Goal: Task Accomplishment & Management: Manage account settings

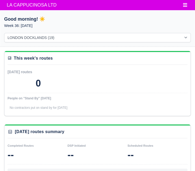
select select "1"
click at [11, 9] on span "LA CAPPUCINOSA LTD" at bounding box center [31, 5] width 55 height 10
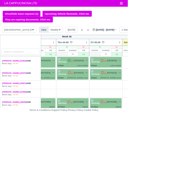
scroll to position [0, 129]
click at [133, 45] on icon at bounding box center [134, 45] width 5 height 5
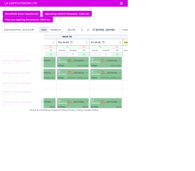
type input "2025-09-13"
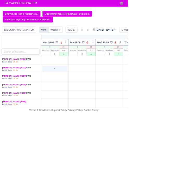
click at [80, 105] on div "+" at bounding box center [83, 105] width 37 height 9
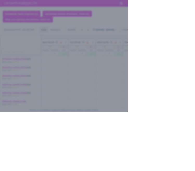
select select "Available"
click at [10, 110] on div at bounding box center [97, 85] width 195 height 171
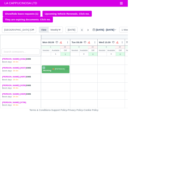
click at [123, 47] on icon at bounding box center [125, 45] width 5 height 5
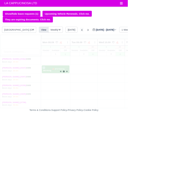
type input "2025-09-06"
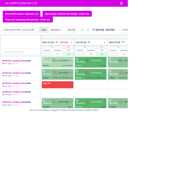
click at [87, 99] on div "9:00am Luton double" at bounding box center [88, 100] width 46 height 4
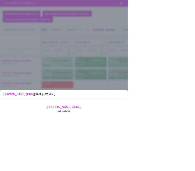
scroll to position [55, 0]
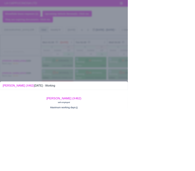
select select "2"
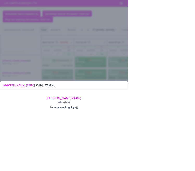
select select "2"
click at [10, 111] on div at bounding box center [97, 85] width 195 height 171
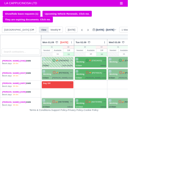
click at [83, 93] on icon at bounding box center [82, 91] width 5 height 5
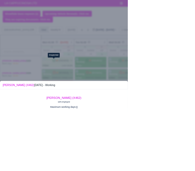
select select
select select "2"
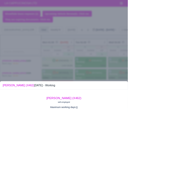
scroll to position [56, 0]
click at [195, 147] on div at bounding box center [97, 85] width 195 height 171
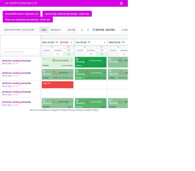
click at [126, 100] on div "9:00am Adhok" at bounding box center [139, 100] width 46 height 4
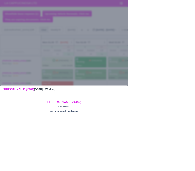
scroll to position [49, 0]
select select "2"
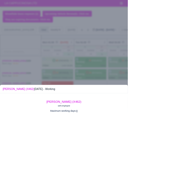
select select "2"
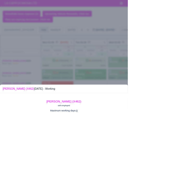
click at [195, 153] on div at bounding box center [97, 85] width 195 height 171
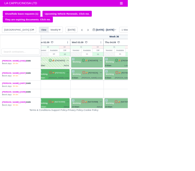
scroll to position [0, 56]
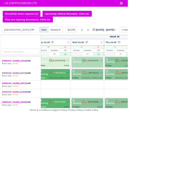
click at [125, 99] on div "3 Working 🚚" at bounding box center [133, 95] width 48 height 16
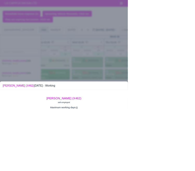
select select "2"
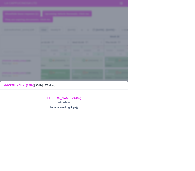
select select "2"
click at [195, 150] on div at bounding box center [97, 85] width 195 height 171
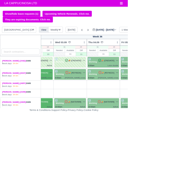
scroll to position [0, 117]
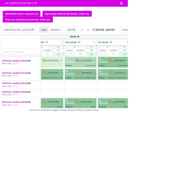
click at [116, 93] on icon at bounding box center [118, 92] width 4 height 4
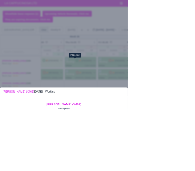
select select "2"
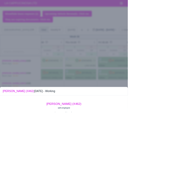
click at [195, 150] on div at bounding box center [97, 85] width 195 height 171
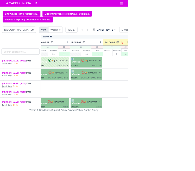
scroll to position [0, 159]
click at [124, 94] on icon at bounding box center [126, 91] width 5 height 5
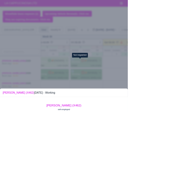
scroll to position [55, 0]
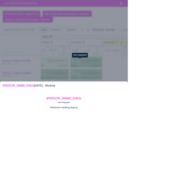
select select "2"
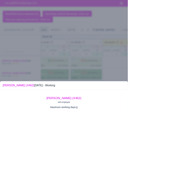
select select "2"
click at [195, 135] on div at bounding box center [97, 85] width 195 height 171
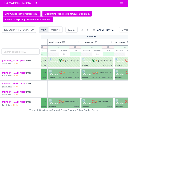
scroll to position [0, 0]
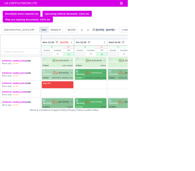
click at [90, 120] on div "9:00am Whipps cross" at bounding box center [88, 118] width 46 height 4
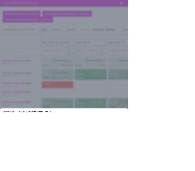
scroll to position [44, 0]
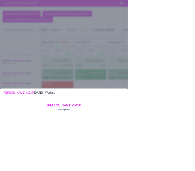
select select "2"
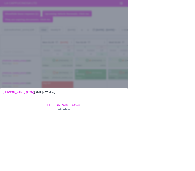
click at [195, 119] on div at bounding box center [97, 85] width 195 height 171
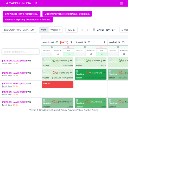
click at [125, 117] on div "9:00am Whipps cross" at bounding box center [139, 118] width 46 height 4
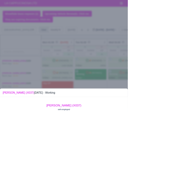
scroll to position [44, 0]
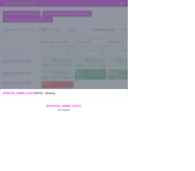
select select "2"
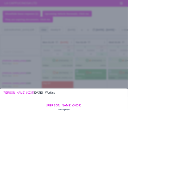
click at [195, 140] on div at bounding box center [97, 85] width 195 height 171
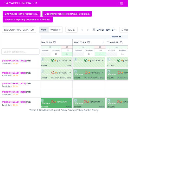
scroll to position [0, 53]
click at [129, 112] on icon at bounding box center [131, 110] width 5 height 5
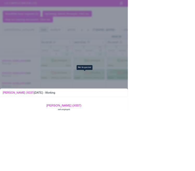
scroll to position [0, 0]
select select "2"
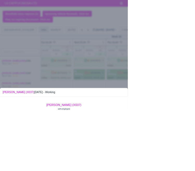
click at [195, 140] on div at bounding box center [97, 85] width 195 height 171
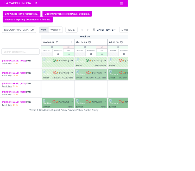
click at [135, 118] on div "9:00am Whipps cross" at bounding box center [139, 118] width 46 height 4
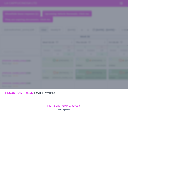
select select "2"
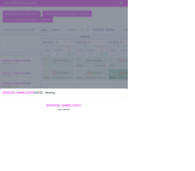
click at [195, 142] on div at bounding box center [97, 85] width 195 height 171
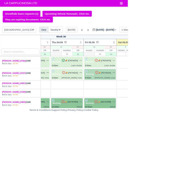
click at [142, 118] on div "9:00am Whipps cross" at bounding box center [153, 118] width 46 height 4
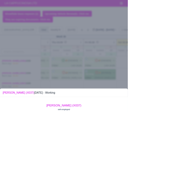
select select "2"
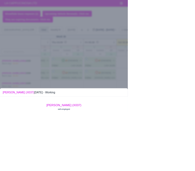
click at [195, 141] on div at bounding box center [97, 85] width 195 height 171
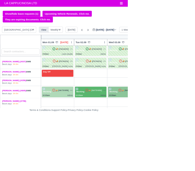
click at [90, 137] on span "[NA73VWM]" at bounding box center [97, 137] width 16 height 4
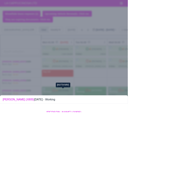
select select "2"
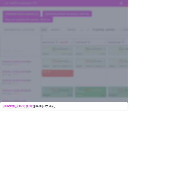
click at [195, 144] on div at bounding box center [97, 85] width 195 height 171
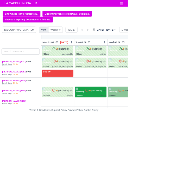
click at [130, 139] on icon at bounding box center [132, 137] width 5 height 5
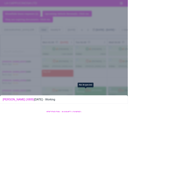
select select "2"
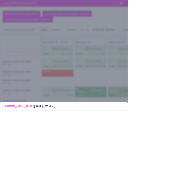
click at [195, 151] on div at bounding box center [97, 85] width 195 height 171
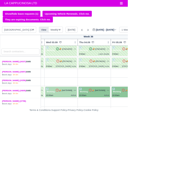
click at [87, 139] on icon at bounding box center [87, 137] width 5 height 5
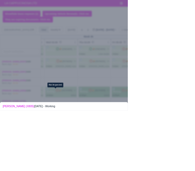
scroll to position [34, 0]
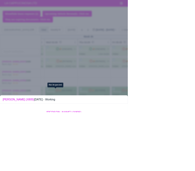
click at [195, 122] on div at bounding box center [97, 85] width 195 height 171
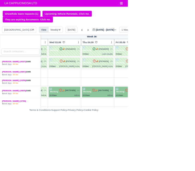
scroll to position [17, 96]
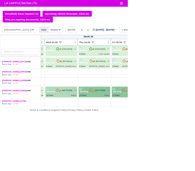
click at [87, 145] on div "10:00am Adhok" at bounding box center [93, 145] width 46 height 4
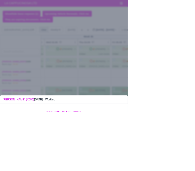
scroll to position [34, 0]
select select "2"
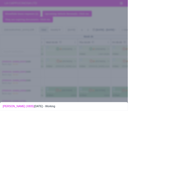
click at [195, 170] on div at bounding box center [97, 85] width 195 height 171
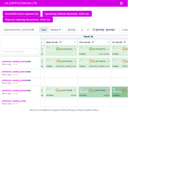
click at [161, 145] on div "Adhok" at bounding box center [163, 145] width 8 height 4
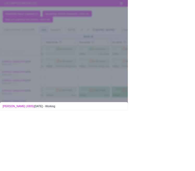
scroll to position [34, 0]
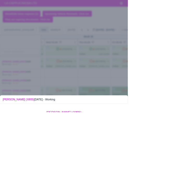
select select "2"
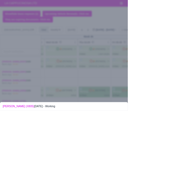
click at [195, 165] on div at bounding box center [97, 85] width 195 height 171
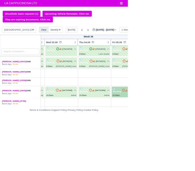
click at [185, 144] on div "10:00am Adhok" at bounding box center [195, 145] width 46 height 4
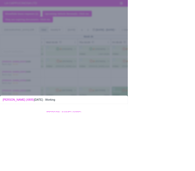
select select "2"
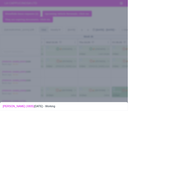
click at [195, 161] on div at bounding box center [97, 85] width 195 height 171
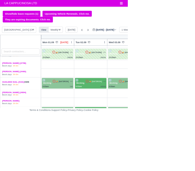
scroll to position [76, 0]
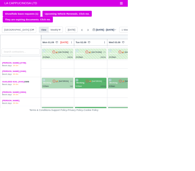
click at [91, 131] on div "9:00am Ual" at bounding box center [88, 131] width 46 height 4
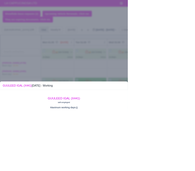
scroll to position [53, 0]
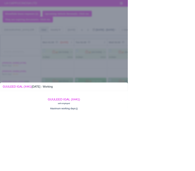
select select "2"
click at [195, 167] on div at bounding box center [97, 85] width 195 height 171
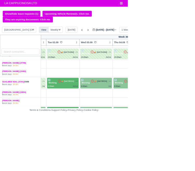
scroll to position [76, 44]
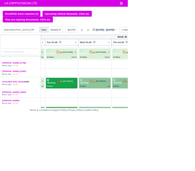
click at [93, 131] on div "9:00am Adhok" at bounding box center [94, 131] width 46 height 4
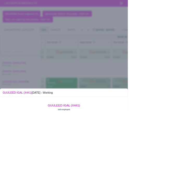
scroll to position [43, 0]
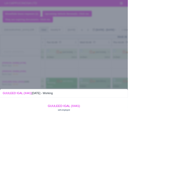
select select "2"
click at [195, 151] on div at bounding box center [97, 85] width 195 height 171
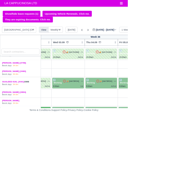
scroll to position [76, 88]
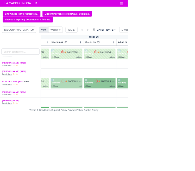
click at [94, 125] on icon at bounding box center [96, 123] width 5 height 5
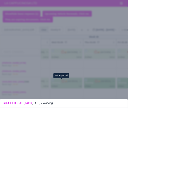
scroll to position [53, 0]
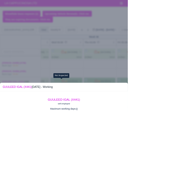
select select "2"
click at [195, 159] on div at bounding box center [97, 85] width 195 height 171
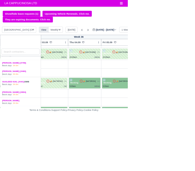
scroll to position [76, 128]
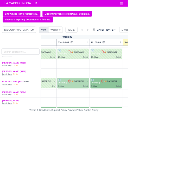
click at [107, 132] on div "9:00am Adhok" at bounding box center [112, 131] width 46 height 4
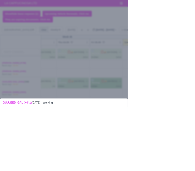
scroll to position [43, 0]
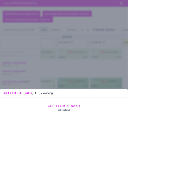
select select "2"
click at [195, 159] on div at bounding box center [97, 85] width 195 height 171
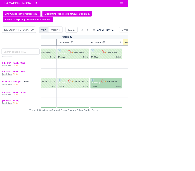
click at [177, 130] on div "Adhok" at bounding box center [181, 131] width 8 height 4
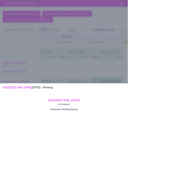
scroll to position [51, 0]
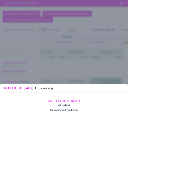
select select "2"
click at [195, 149] on div at bounding box center [97, 85] width 195 height 171
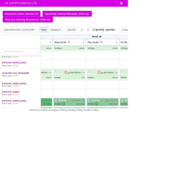
scroll to position [89, 0]
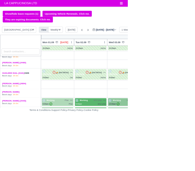
click at [81, 156] on div "9:00am ✓ Phar" at bounding box center [88, 158] width 46 height 4
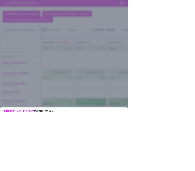
scroll to position [31, 0]
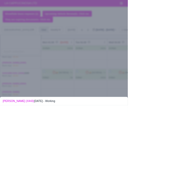
select select "2"
click at [195, 164] on div at bounding box center [97, 85] width 195 height 171
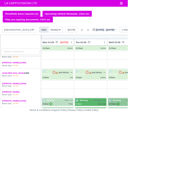
click at [83, 158] on div "9:00am ✓ Phar" at bounding box center [88, 158] width 46 height 4
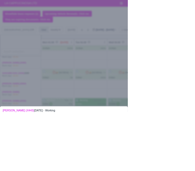
scroll to position [22, 0]
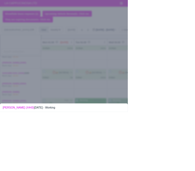
select select
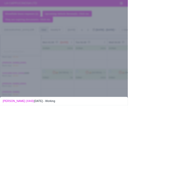
select select "2"
click at [195, 169] on div at bounding box center [97, 85] width 195 height 171
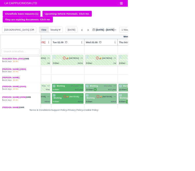
scroll to position [111, 34]
click at [98, 131] on span "Working" at bounding box center [93, 131] width 15 height 4
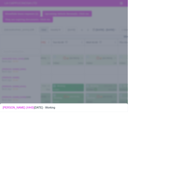
scroll to position [31, 0]
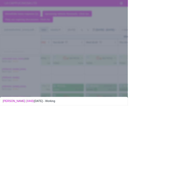
click at [195, 152] on div at bounding box center [97, 85] width 195 height 171
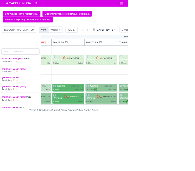
click at [73, 130] on icon "button" at bounding box center [75, 131] width 4 height 4
click at [101, 163] on div "+" at bounding box center [104, 165] width 46 height 9
select select "Unasigned"
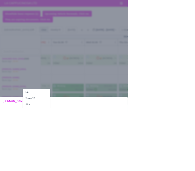
click at [195, 156] on div at bounding box center [97, 85] width 195 height 171
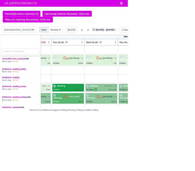
click at [92, 135] on div "9:00am W12 phar" at bounding box center [104, 136] width 46 height 4
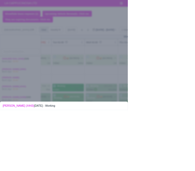
scroll to position [25, 0]
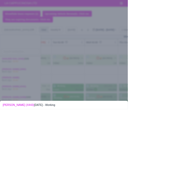
select select "2"
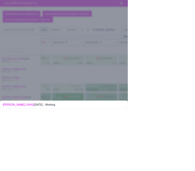
select select
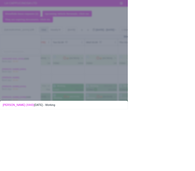
select select "2"
select select
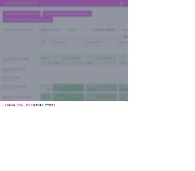
select select "2"
click at [195, 166] on div at bounding box center [97, 85] width 195 height 171
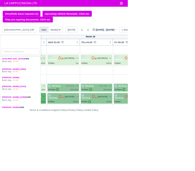
scroll to position [111, 106]
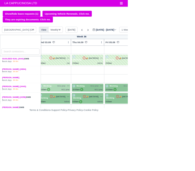
click at [82, 135] on div "10:00am ✓ W12 phar" at bounding box center [83, 136] width 46 height 4
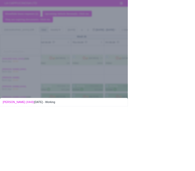
scroll to position [39, 0]
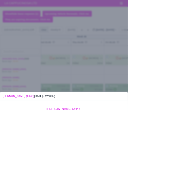
select select "2"
click at [195, 162] on div at bounding box center [97, 85] width 195 height 171
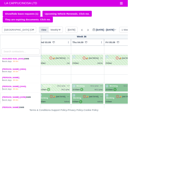
click at [146, 136] on div "W12 phar" at bounding box center [151, 136] width 13 height 4
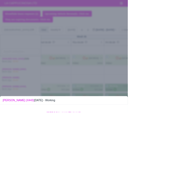
scroll to position [39, 0]
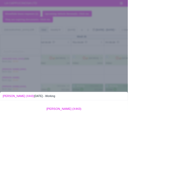
select select "2"
click at [195, 161] on div at bounding box center [97, 85] width 195 height 171
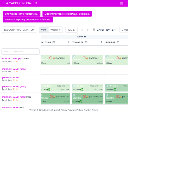
click at [182, 134] on div "10:00am ✓ W12 phar" at bounding box center [184, 136] width 46 height 4
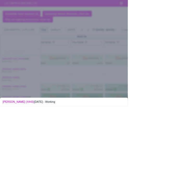
scroll to position [31, 0]
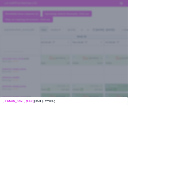
select select "2"
click at [195, 154] on div at bounding box center [97, 85] width 195 height 171
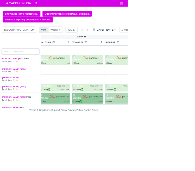
click at [181, 153] on div "9:00am Adhok" at bounding box center [184, 155] width 46 height 4
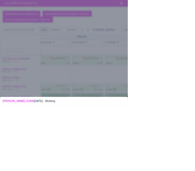
click at [195, 144] on div at bounding box center [97, 85] width 195 height 171
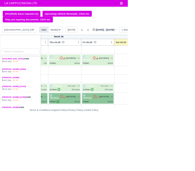
scroll to position [111, 142]
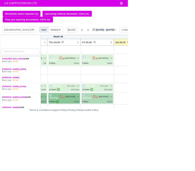
click at [159, 145] on span "[NA73VVE]" at bounding box center [158, 147] width 15 height 4
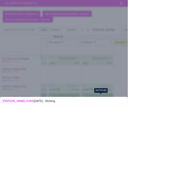
select select "Day Off"
select select "na"
click at [9, 110] on div at bounding box center [97, 85] width 195 height 171
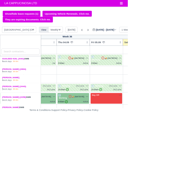
scroll to position [111, 124]
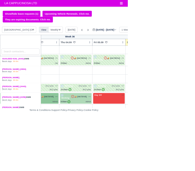
click at [109, 147] on icon at bounding box center [111, 146] width 5 height 5
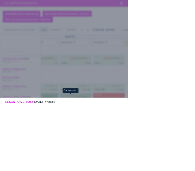
scroll to position [44, 0]
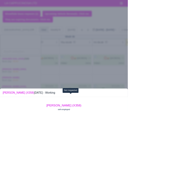
select select "2"
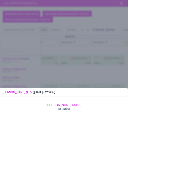
click at [195, 160] on div at bounding box center [97, 85] width 195 height 171
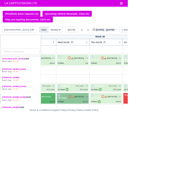
scroll to position [111, 75]
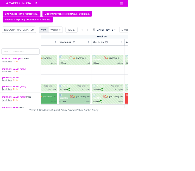
click at [107, 147] on icon at bounding box center [109, 146] width 5 height 5
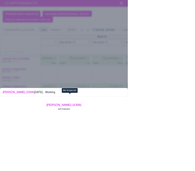
select select "Day Off"
select select "na"
click at [195, 92] on div at bounding box center [97, 85] width 195 height 171
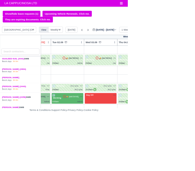
scroll to position [111, 33]
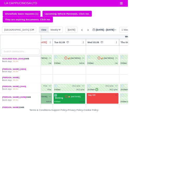
click at [101, 146] on icon at bounding box center [101, 146] width 5 height 5
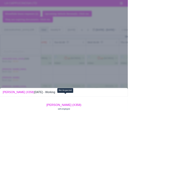
click at [195, 93] on div at bounding box center [97, 85] width 195 height 171
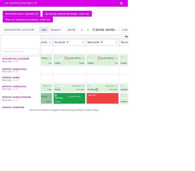
click at [96, 153] on div "9:00am Adhok" at bounding box center [106, 155] width 46 height 4
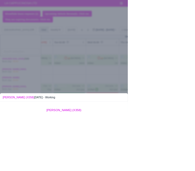
scroll to position [44, 0]
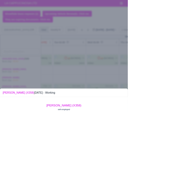
select select "2"
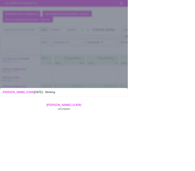
click at [195, 151] on div at bounding box center [97, 85] width 195 height 171
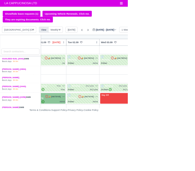
scroll to position [111, 0]
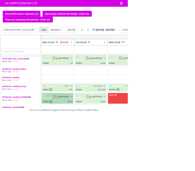
click at [92, 146] on span "[NA73VVE]" at bounding box center [98, 147] width 15 height 4
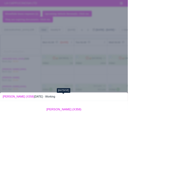
scroll to position [39, 0]
select select "2"
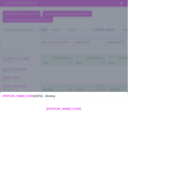
click at [195, 152] on div at bounding box center [97, 85] width 195 height 171
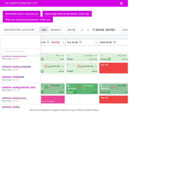
scroll to position [157, 0]
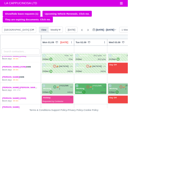
click at [83, 130] on icon at bounding box center [83, 132] width 5 height 5
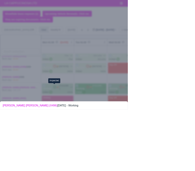
scroll to position [61, 0]
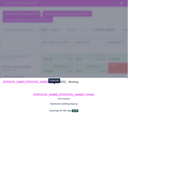
select select "2"
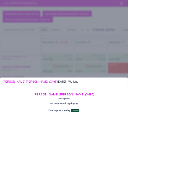
click at [195, 162] on div at bounding box center [97, 85] width 195 height 171
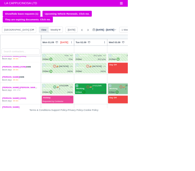
click at [130, 140] on div "9:00am ✓ Adhok" at bounding box center [139, 140] width 46 height 4
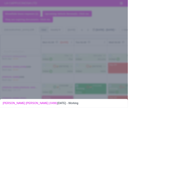
scroll to position [52, 0]
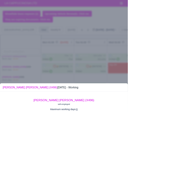
select select "2"
click at [195, 153] on div at bounding box center [97, 85] width 195 height 171
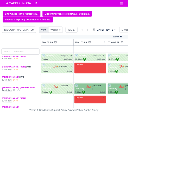
scroll to position [157, 54]
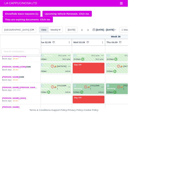
click at [128, 133] on icon at bounding box center [130, 132] width 5 height 5
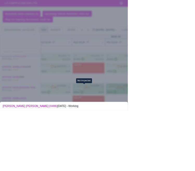
scroll to position [41, 0]
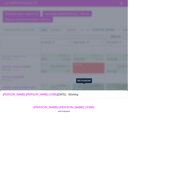
select select "2"
click at [195, 170] on div at bounding box center [97, 85] width 195 height 171
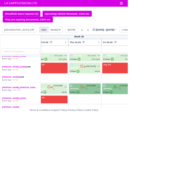
scroll to position [157, 116]
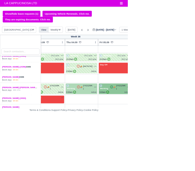
click at [117, 131] on icon at bounding box center [119, 132] width 5 height 5
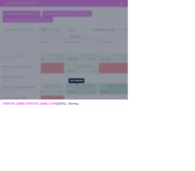
scroll to position [38, 0]
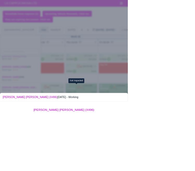
select select "2"
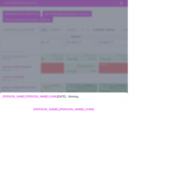
click at [195, 158] on div at bounding box center [97, 85] width 195 height 171
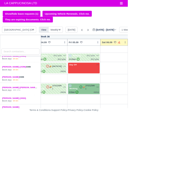
scroll to position [157, 164]
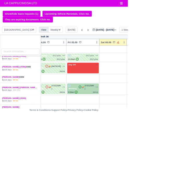
click at [116, 138] on div "9:00am ✓ Adhok" at bounding box center [127, 140] width 46 height 4
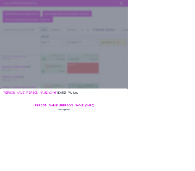
scroll to position [52, 0]
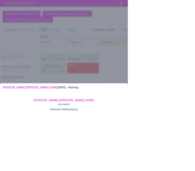
select select "2"
click at [195, 155] on div at bounding box center [97, 85] width 195 height 171
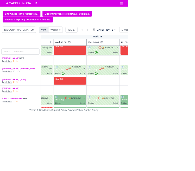
scroll to position [185, 97]
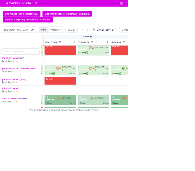
click at [135, 147] on icon at bounding box center [137, 149] width 5 height 5
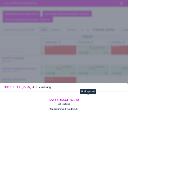
click at [9, 139] on div at bounding box center [97, 85] width 195 height 171
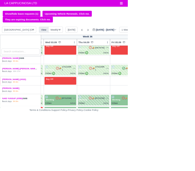
click at [135, 149] on icon at bounding box center [137, 149] width 5 height 5
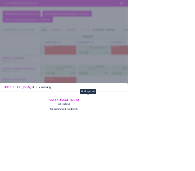
select select "Day Off"
select select
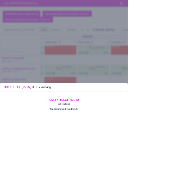
click at [10, 110] on div at bounding box center [97, 85] width 195 height 171
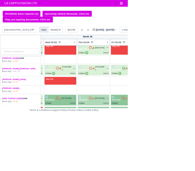
click at [123, 156] on div "9:00am" at bounding box center [125, 157] width 10 height 4
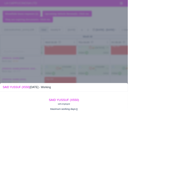
select select "Day Off"
select select "na"
click at [4, 119] on div at bounding box center [97, 85] width 195 height 171
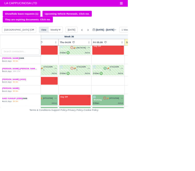
scroll to position [185, 129]
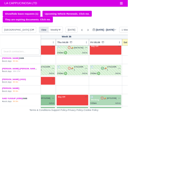
click at [169, 148] on span "[KF21ZGM]" at bounding box center [170, 149] width 15 height 4
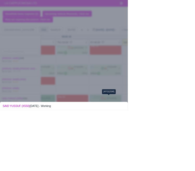
scroll to position [34, 0]
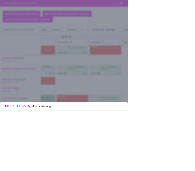
click at [6, 132] on div at bounding box center [97, 85] width 195 height 171
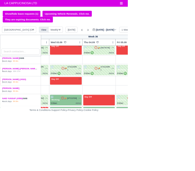
scroll to position [185, 88]
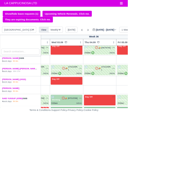
click at [95, 149] on icon at bounding box center [97, 149] width 4 height 4
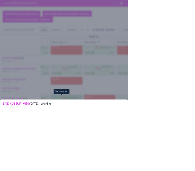
scroll to position [34, 0]
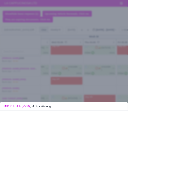
click at [14, 134] on div at bounding box center [97, 85] width 195 height 171
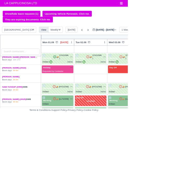
scroll to position [215, 0]
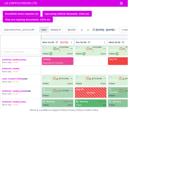
click at [82, 136] on icon at bounding box center [83, 137] width 5 height 5
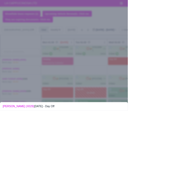
click at [6, 78] on div at bounding box center [97, 85] width 195 height 171
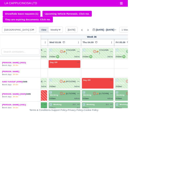
scroll to position [209, 98]
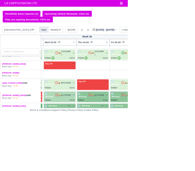
click at [84, 143] on icon at bounding box center [86, 144] width 5 height 5
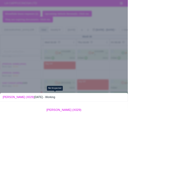
scroll to position [37, 0]
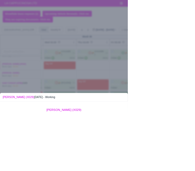
click at [13, 111] on div at bounding box center [97, 85] width 195 height 171
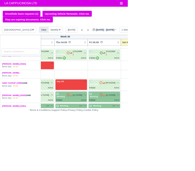
scroll to position [209, 139]
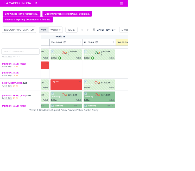
click at [95, 144] on icon at bounding box center [96, 144] width 5 height 5
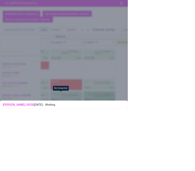
scroll to position [43, 0]
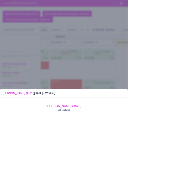
click at [11, 113] on div at bounding box center [97, 85] width 195 height 171
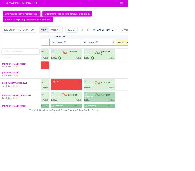
click at [134, 150] on div "9:00am" at bounding box center [134, 152] width 10 height 4
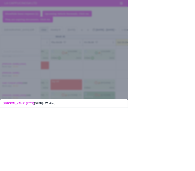
click at [11, 107] on div at bounding box center [97, 85] width 195 height 171
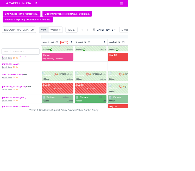
scroll to position [222, 0]
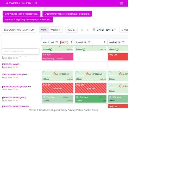
click at [81, 147] on div "1 Working" at bounding box center [75, 148] width 20 height 4
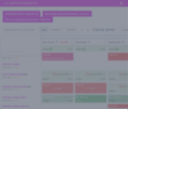
scroll to position [21, 0]
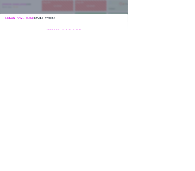
click at [195, 170] on div at bounding box center [97, 85] width 195 height 171
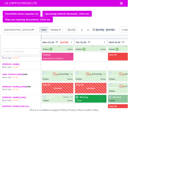
click at [128, 151] on div "7:00am Bhf" at bounding box center [139, 153] width 46 height 4
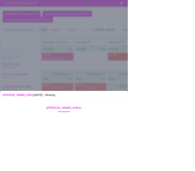
scroll to position [42, 0]
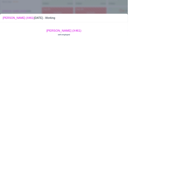
click at [195, 170] on div at bounding box center [97, 85] width 195 height 171
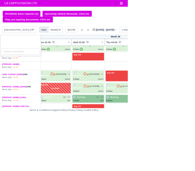
scroll to position [222, 55]
click at [125, 147] on div "3 Working Bhf na" at bounding box center [135, 151] width 46 height 10
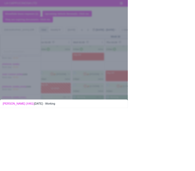
scroll to position [40, 0]
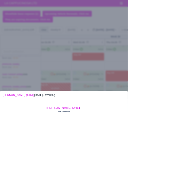
scroll to position [41, 0]
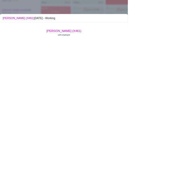
click at [195, 170] on div at bounding box center [97, 85] width 195 height 171
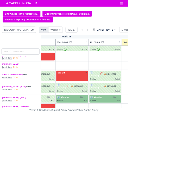
scroll to position [222, 139]
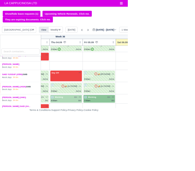
click at [92, 146] on span "Working" at bounding box center [90, 148] width 15 height 4
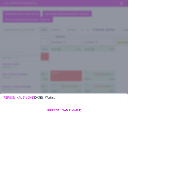
scroll to position [42, 0]
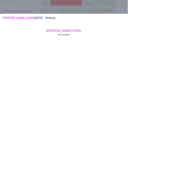
click at [195, 170] on div at bounding box center [97, 85] width 195 height 171
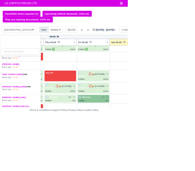
scroll to position [222, 156]
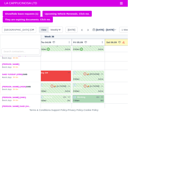
click at [115, 152] on div "7:00am" at bounding box center [117, 153] width 10 height 4
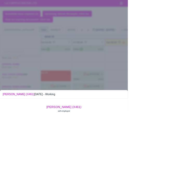
scroll to position [41, 0]
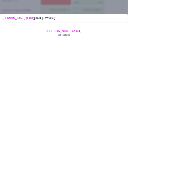
click at [195, 170] on div at bounding box center [97, 85] width 195 height 171
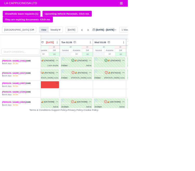
scroll to position [0, 0]
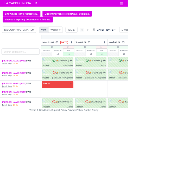
click at [124, 47] on icon at bounding box center [125, 45] width 5 height 5
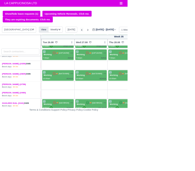
scroll to position [0, 48]
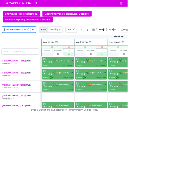
click at [32, 44] on select "LONDON CITY (CITYSPRINT) (26) LONDON DOCKLANDS (19)" at bounding box center [29, 44] width 52 height 9
click at [58, 127] on div "AMMAR MOHAMED (X857) SWB 3 work days 0h 0m" at bounding box center [31, 132] width 62 height 18
click at [133, 47] on icon at bounding box center [134, 45] width 5 height 5
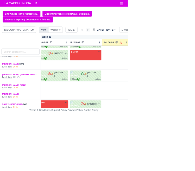
scroll to position [257, 160]
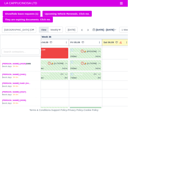
click at [123, 166] on icon at bounding box center [125, 167] width 5 height 5
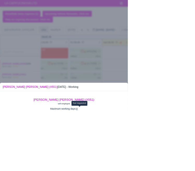
scroll to position [65, 0]
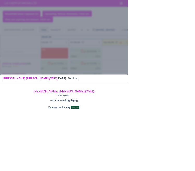
click at [7, 100] on div at bounding box center [97, 85] width 195 height 171
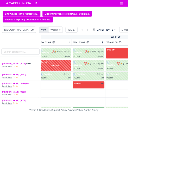
scroll to position [257, 59]
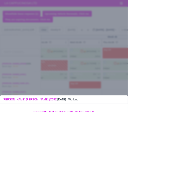
scroll to position [65, 0]
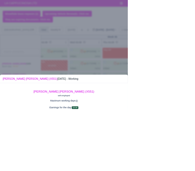
click at [9, 106] on div at bounding box center [97, 85] width 195 height 171
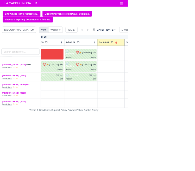
scroll to position [255, 167]
click at [21, 169] on link "YASIR ALI SALIM (X55..." at bounding box center [34, 171] width 63 height 4
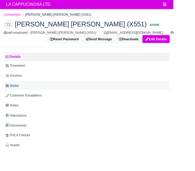
click at [14, 95] on span "Wallet" at bounding box center [13, 96] width 15 height 6
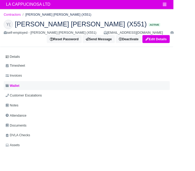
click at [21, 95] on span "Wallet" at bounding box center [14, 96] width 16 height 6
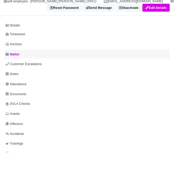
scroll to position [54, 0]
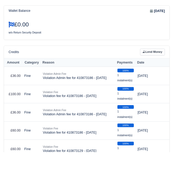
scroll to position [235, 0]
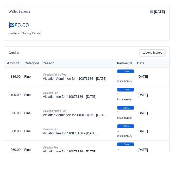
click at [179, 59] on link "Lend Money" at bounding box center [172, 59] width 28 height 8
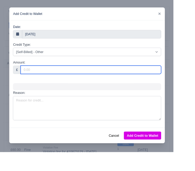
click at [47, 79] on input "Amount:" at bounding box center [102, 78] width 158 height 9
type input "60"
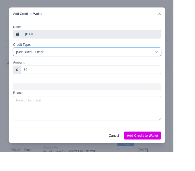
click at [34, 60] on select "[Self-Billed] - Other [Self-Billed] - Negative Invoice [Self-Billed] - Keychain…" at bounding box center [98, 57] width 167 height 9
select select "pcn"
click at [27, 53] on select "[Self-Billed] - Other [Self-Billed] - Negative Invoice [Self-Billed] - Keychain…" at bounding box center [98, 57] width 167 height 9
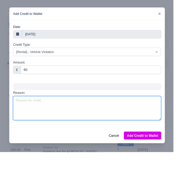
click at [46, 122] on textarea "Reason:" at bounding box center [98, 121] width 167 height 27
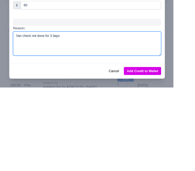
type textarea "Van check not done for 3 days"
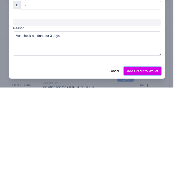
click at [182, 153] on button "Add Credit to Wallet" at bounding box center [161, 152] width 42 height 9
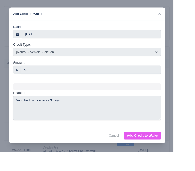
select select "other"
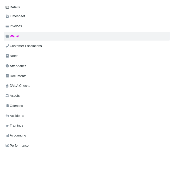
scroll to position [0, 0]
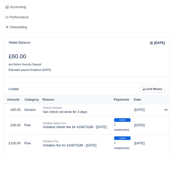
scroll to position [200, 0]
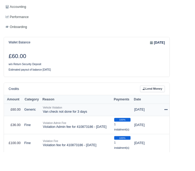
click at [186, 123] on icon at bounding box center [187, 123] width 4 height 4
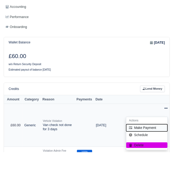
click at [176, 144] on button "Make Payment" at bounding box center [165, 143] width 46 height 8
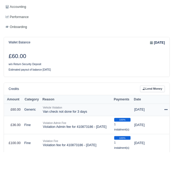
select select "835"
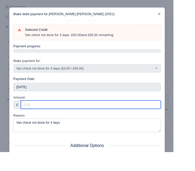
click at [169, 119] on input "Amount:" at bounding box center [102, 117] width 158 height 9
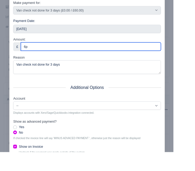
scroll to position [60, 0]
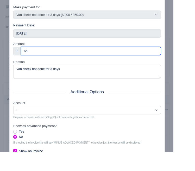
type input "6p"
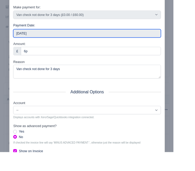
click at [38, 40] on input "2025-09-07" at bounding box center [98, 37] width 166 height 9
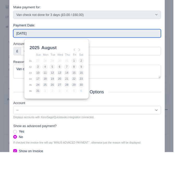
type input "2025-08-04"
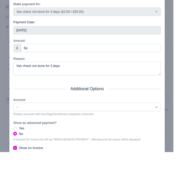
scroll to position [65, 0]
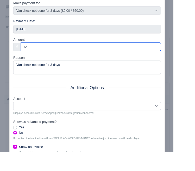
click at [50, 53] on input "6p" at bounding box center [102, 52] width 158 height 9
type input "60"
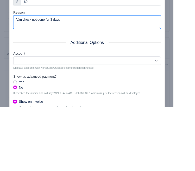
scroll to position [200, 0]
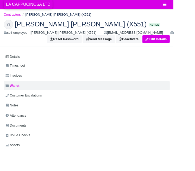
click at [17, 7] on span "LA CAPPUCINOSA LTD" at bounding box center [31, 5] width 55 height 10
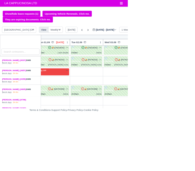
scroll to position [20, 5]
click at [19, 134] on link "[PERSON_NAME] (X805)" at bounding box center [21, 136] width 37 height 4
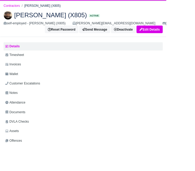
scroll to position [11, 0]
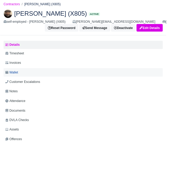
click at [18, 85] on span "Wallet" at bounding box center [13, 85] width 15 height 6
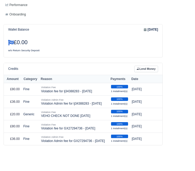
scroll to position [222, 0]
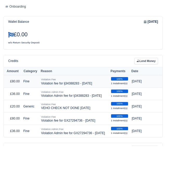
click at [30, 103] on td "Fine" at bounding box center [35, 95] width 21 height 15
click at [176, 74] on link "Lend Money" at bounding box center [172, 72] width 28 height 8
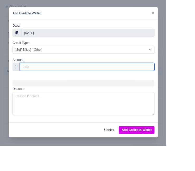
click at [179, 79] on input "Amount:" at bounding box center [102, 78] width 158 height 9
type input "100"
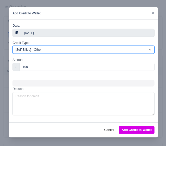
click at [182, 59] on select "[Self-Billed] - Other [Self-Billed] - Negative Invoice [Self-Billed] - Keychain…" at bounding box center [98, 57] width 167 height 9
select select "pcn"
click at [32, 53] on select "[Self-Billed] - Other [Self-Billed] - Negative Invoice [Self-Billed] - Keychain…" at bounding box center [98, 57] width 167 height 9
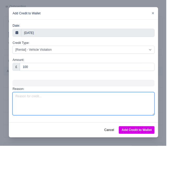
click at [44, 119] on textarea "Reason:" at bounding box center [98, 121] width 167 height 27
click at [73, 115] on textarea "Van chexk not done" at bounding box center [98, 121] width 167 height 27
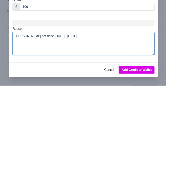
click at [47, 111] on textarea "Van chexk not done 01 - 05 sep" at bounding box center [98, 121] width 167 height 27
type textarea "Van check not done 01 - 05 sep"
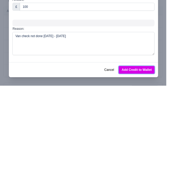
click at [182, 154] on button "Add Credit to Wallet" at bounding box center [161, 152] width 42 height 9
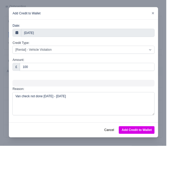
select select "other"
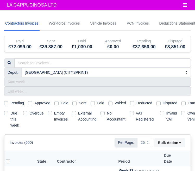
select select "2"
select select "25"
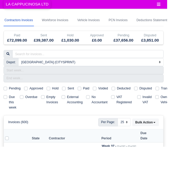
click at [11, 7] on span "LA CAPPUCINOSA LTD" at bounding box center [31, 5] width 55 height 10
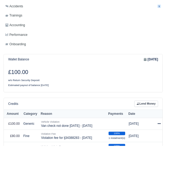
scroll to position [178, 0]
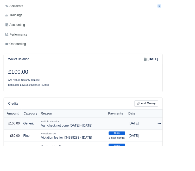
click at [187, 145] on icon at bounding box center [187, 144] width 4 height 4
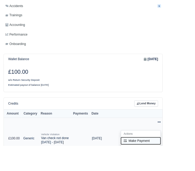
click at [179, 165] on button "Make Payment" at bounding box center [165, 165] width 46 height 8
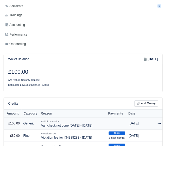
select select "837"
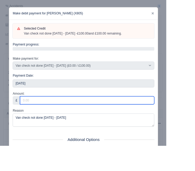
click at [55, 117] on input "Amount:" at bounding box center [102, 117] width 158 height 9
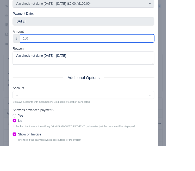
type input "100"
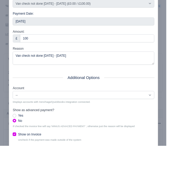
click at [185, 28] on div "Payment Date: 2025-09-07" at bounding box center [98, 23] width 174 height 21
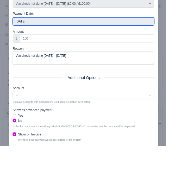
click at [181, 27] on input "2025-09-07" at bounding box center [98, 24] width 166 height 9
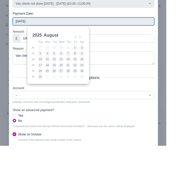
type input "2025-08-04"
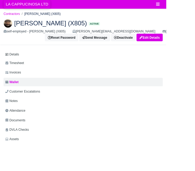
click at [36, 8] on span "LA CAPPUCINOSA LTD" at bounding box center [31, 5] width 55 height 10
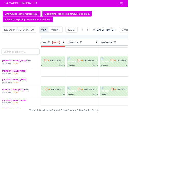
scroll to position [63, 0]
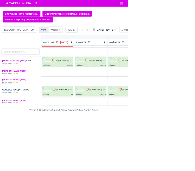
click at [26, 135] on link "GUULEED IGAL (X441)" at bounding box center [20, 137] width 34 height 4
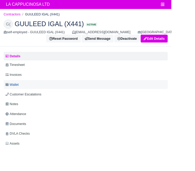
click at [25, 93] on link "Wallet" at bounding box center [97, 96] width 187 height 10
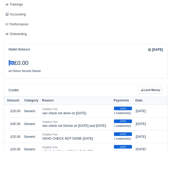
scroll to position [194, 0]
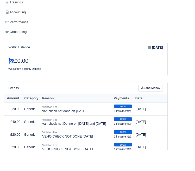
click at [191, 97] on div "Credits Lend Money" at bounding box center [97, 100] width 187 height 14
click at [177, 101] on link "Lend Money" at bounding box center [172, 100] width 28 height 8
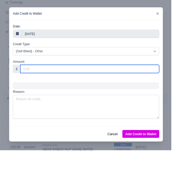
click at [47, 79] on input "Amount:" at bounding box center [102, 78] width 158 height 9
type input "100"
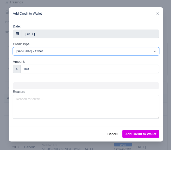
click at [32, 58] on select "[Self-Billed] - Other [Self-Billed] - Negative Invoice [Self-Billed] - Keychain…" at bounding box center [98, 57] width 167 height 9
select select "pcn"
click at [28, 53] on select "[Self-Billed] - Other [Self-Billed] - Negative Invoice [Self-Billed] - Keychain…" at bounding box center [98, 57] width 167 height 9
click at [38, 61] on select "[Self-Billed] - Other [Self-Billed] - Negative Invoice [Self-Billed] - Keychain…" at bounding box center [98, 57] width 167 height 9
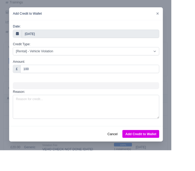
click at [195, 111] on div at bounding box center [97, 85] width 195 height 171
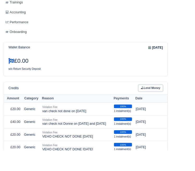
click at [178, 99] on link "Lend Money" at bounding box center [172, 100] width 28 height 8
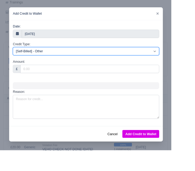
click at [39, 61] on select "[Self-Billed] - Other [Self-Billed] - Negative Invoice [Self-Billed] - Keychain…" at bounding box center [98, 57] width 167 height 9
select select "pcn"
click at [28, 53] on select "[Self-Billed] - Other [Self-Billed] - Negative Invoice [Self-Billed] - Keychain…" at bounding box center [98, 57] width 167 height 9
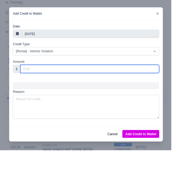
click at [51, 79] on input "Amount:" at bounding box center [102, 78] width 158 height 9
type input "100"
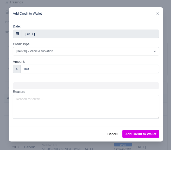
click at [195, 74] on div at bounding box center [97, 85] width 195 height 171
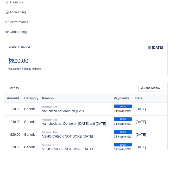
click at [178, 99] on link "Lend Money" at bounding box center [172, 100] width 28 height 8
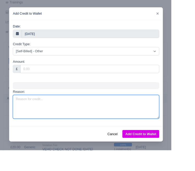
click at [172, 114] on textarea "Reason:" at bounding box center [98, 121] width 167 height 27
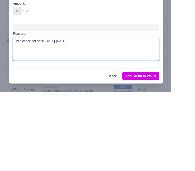
scroll to position [194, 0]
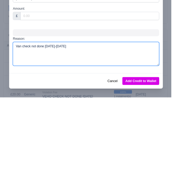
type textarea "Van check not done [DATE]-[DATE]"
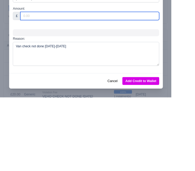
click at [40, 79] on input "Amount:" at bounding box center [102, 78] width 158 height 9
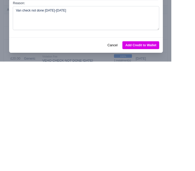
scroll to position [0, 0]
type input "100"
click at [182, 154] on button "Add Credit to Wallet" at bounding box center [161, 152] width 42 height 9
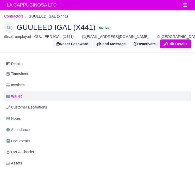
scroll to position [194, 0]
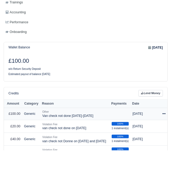
click at [185, 129] on icon at bounding box center [187, 129] width 4 height 1
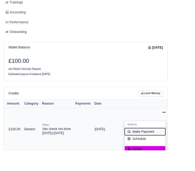
click at [177, 150] on button "Make Payment" at bounding box center [165, 150] width 46 height 8
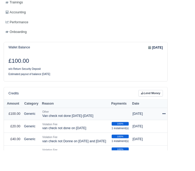
select select "839"
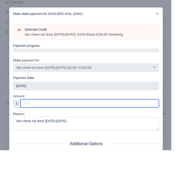
click at [46, 116] on input "Amount:" at bounding box center [102, 117] width 158 height 9
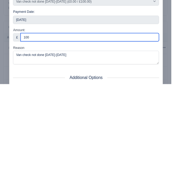
type input "100"
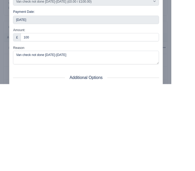
click at [195, 145] on div at bounding box center [97, 85] width 195 height 171
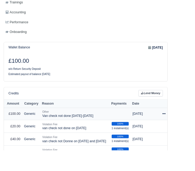
click at [188, 128] on icon at bounding box center [187, 129] width 4 height 4
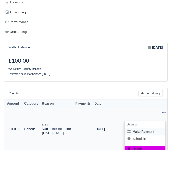
click at [178, 147] on button "Make Payment" at bounding box center [165, 150] width 46 height 8
select select "839"
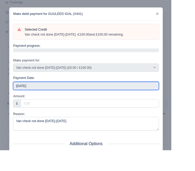
click at [35, 100] on input "2025-09-07" at bounding box center [98, 97] width 166 height 9
click at [46, 99] on input "2025-08-01" at bounding box center [98, 97] width 166 height 9
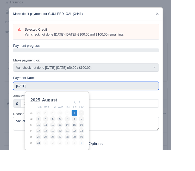
type input "2025-08-04"
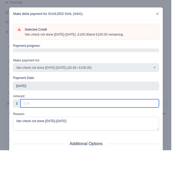
click at [52, 117] on input "Amount:" at bounding box center [102, 117] width 158 height 9
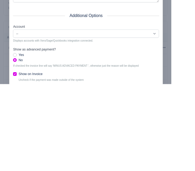
scroll to position [78, 0]
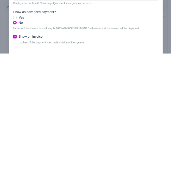
type input "100"
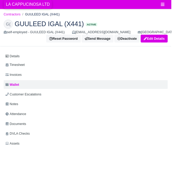
click at [18, 7] on span "LA CAPPUCINOSA LTD" at bounding box center [31, 5] width 55 height 10
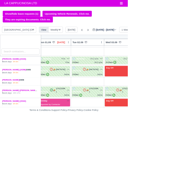
scroll to position [152, 0]
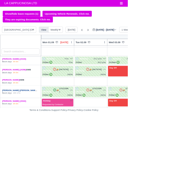
click at [31, 136] on link "[PERSON_NAME] [PERSON_NAME]..." at bounding box center [31, 138] width 56 height 4
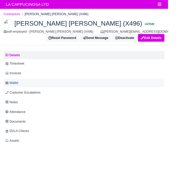
click at [14, 98] on span "Wallet" at bounding box center [13, 96] width 15 height 6
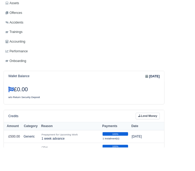
scroll to position [161, 0]
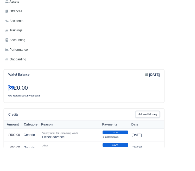
click at [178, 132] on link "Lend Money" at bounding box center [172, 133] width 28 height 8
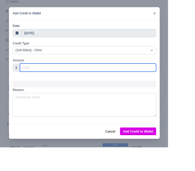
click at [52, 79] on input "Amount:" at bounding box center [102, 78] width 158 height 9
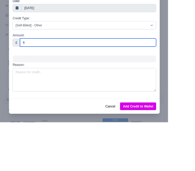
type input "60"
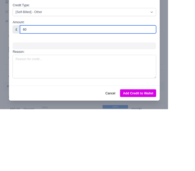
type input "60"
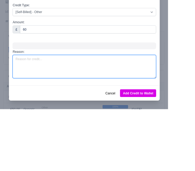
click at [44, 121] on textarea "Reason:" at bounding box center [98, 121] width 167 height 27
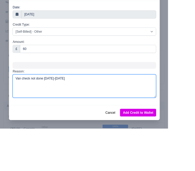
type textarea "Van check not done [DATE]-[DATE]"
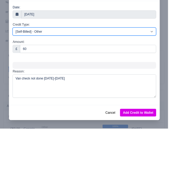
click at [182, 59] on select "[Self-Billed] - Other [Self-Billed] - Negative Invoice [Self-Billed] - Keychain…" at bounding box center [98, 57] width 167 height 9
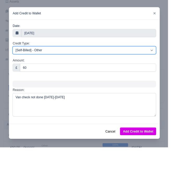
click at [30, 53] on select "[Self-Billed] - Other [Self-Billed] - Negative Invoice [Self-Billed] - Keychain…" at bounding box center [98, 57] width 167 height 9
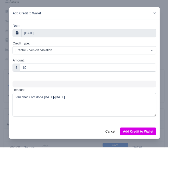
click at [176, 153] on button "Add Credit to Wallet" at bounding box center [161, 152] width 42 height 9
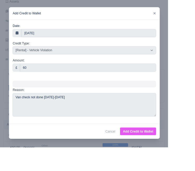
select select "other"
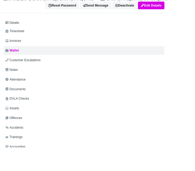
scroll to position [0, 0]
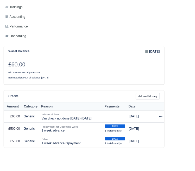
scroll to position [189, 0]
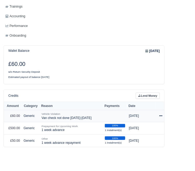
click at [187, 134] on icon at bounding box center [187, 134] width 4 height 4
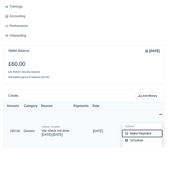
click at [179, 151] on button "Make Payment" at bounding box center [165, 155] width 46 height 8
select select "841"
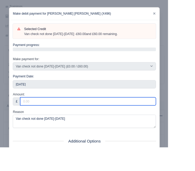
click at [176, 119] on input "Amount:" at bounding box center [102, 117] width 158 height 9
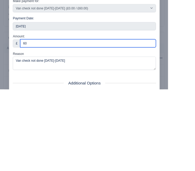
type input "60"
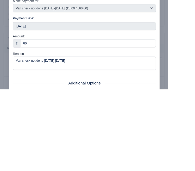
click at [195, 142] on div at bounding box center [97, 85] width 195 height 171
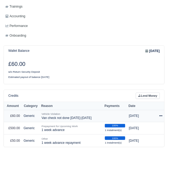
click at [187, 134] on icon at bounding box center [187, 134] width 4 height 1
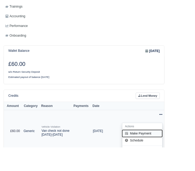
click at [179, 154] on button "Make Payment" at bounding box center [165, 155] width 46 height 8
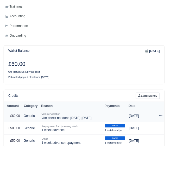
select select "841"
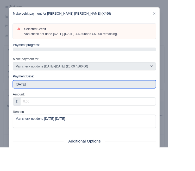
click at [41, 99] on input "2025-09-07" at bounding box center [98, 97] width 166 height 9
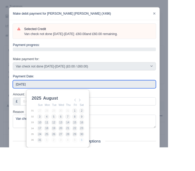
type input "2025-08-04"
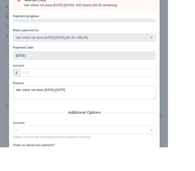
scroll to position [33, 0]
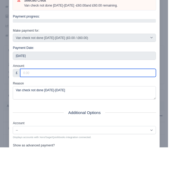
click at [47, 86] on input "Amount:" at bounding box center [102, 84] width 158 height 9
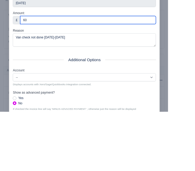
scroll to position [75, 0]
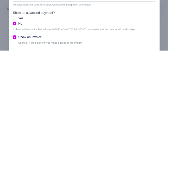
type input "60"
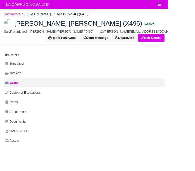
click at [21, 8] on span "LA CAPPUCINOSA LTD" at bounding box center [31, 5] width 55 height 10
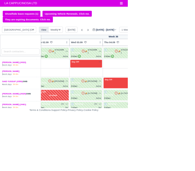
scroll to position [212, 56]
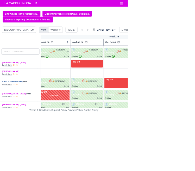
click at [27, 122] on link "SAID YUSSUF (X550)" at bounding box center [18, 124] width 31 height 4
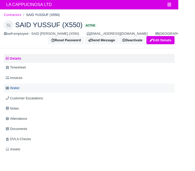
click at [25, 98] on link "Wallet" at bounding box center [97, 96] width 187 height 10
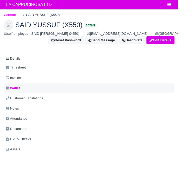
click at [40, 99] on link "Wallet" at bounding box center [97, 96] width 187 height 10
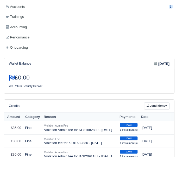
scroll to position [187, 0]
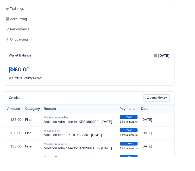
click at [176, 108] on link "Lend Money" at bounding box center [172, 107] width 28 height 8
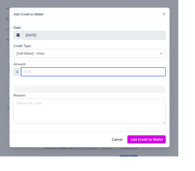
click at [44, 79] on input "Amount:" at bounding box center [102, 78] width 158 height 9
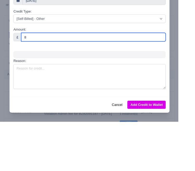
type input "80"
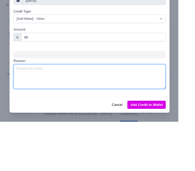
click at [34, 113] on textarea "Reason:" at bounding box center [98, 121] width 167 height 27
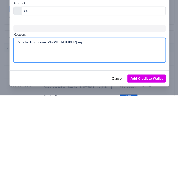
type textarea "Van check not done [PHONE_NUMBER] sep"
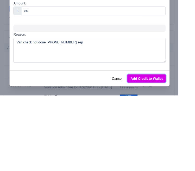
click at [182, 151] on button "Add Credit to Wallet" at bounding box center [161, 152] width 42 height 9
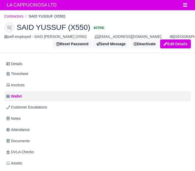
scroll to position [187, 0]
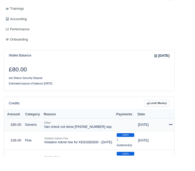
click at [188, 136] on icon at bounding box center [187, 136] width 4 height 1
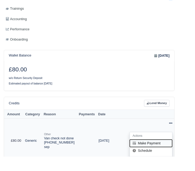
click at [175, 155] on button "Make Payment" at bounding box center [165, 156] width 46 height 8
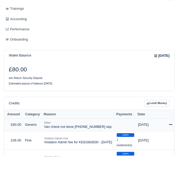
select select "843"
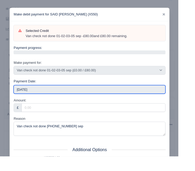
click at [169, 97] on input "[DATE]" at bounding box center [98, 97] width 166 height 9
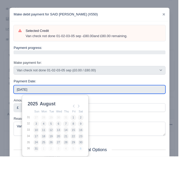
type input "[DATE]"
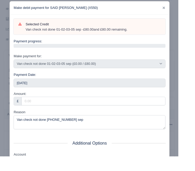
scroll to position [10, 0]
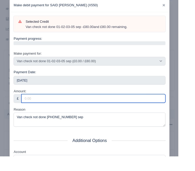
click at [43, 107] on input "Amount:" at bounding box center [102, 107] width 158 height 9
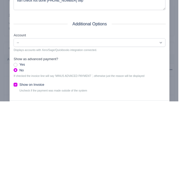
scroll to position [86, 0]
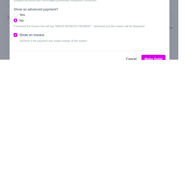
type input "80"
click at [178, 170] on button "Make Debit" at bounding box center [168, 169] width 26 height 9
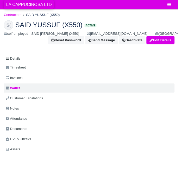
click at [21, 6] on span "LA CAPPUCINOSA LTD" at bounding box center [31, 5] width 55 height 10
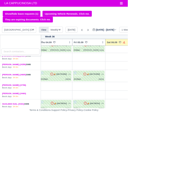
scroll to position [41, 155]
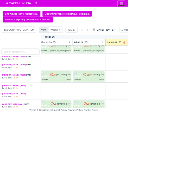
click at [185, 5] on icon "Toggle navigation" at bounding box center [185, 5] width 4 height 4
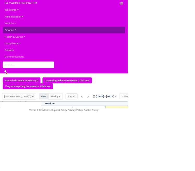
click at [30, 45] on link "Finance" at bounding box center [97, 46] width 187 height 10
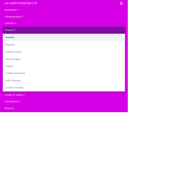
click at [69, 57] on link "Invoices" at bounding box center [97, 57] width 187 height 11
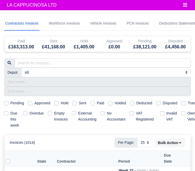
select select "25"
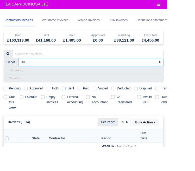
click at [160, 74] on select "All [GEOGRAPHIC_DATA] (CITYSPRINT) [GEOGRAPHIC_DATA]" at bounding box center [106, 72] width 170 height 9
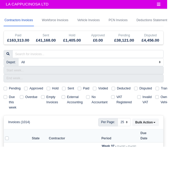
click at [195, 57] on html "LA CAPPUCINOSA LTD Workforce Manpower Expiring Documents Leave Requests Daily A…" at bounding box center [97, 85] width 195 height 171
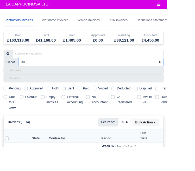
click at [164, 71] on select "All [GEOGRAPHIC_DATA] (CITYSPRINT) [GEOGRAPHIC_DATA]" at bounding box center [106, 72] width 170 height 9
select select "2"
click at [21, 68] on select "All [GEOGRAPHIC_DATA] (CITYSPRINT) [GEOGRAPHIC_DATA]" at bounding box center [106, 72] width 170 height 9
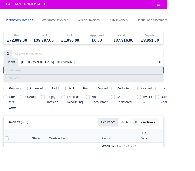
click at [144, 83] on input "text" at bounding box center [97, 81] width 187 height 9
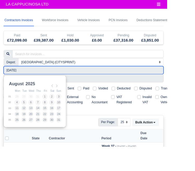
type input "[DATE] - [DATE]"
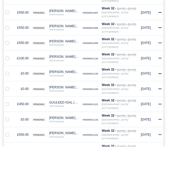
scroll to position [179, 0]
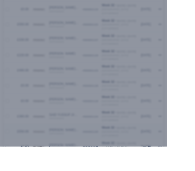
scroll to position [444, 0]
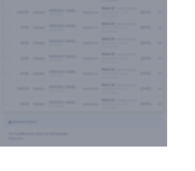
click at [89, 142] on div at bounding box center [97, 85] width 195 height 171
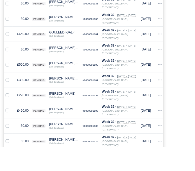
scroll to position [247, 0]
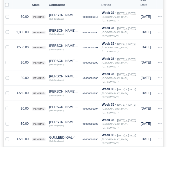
select select
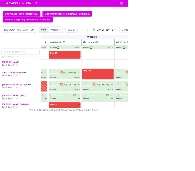
scroll to position [225, 103]
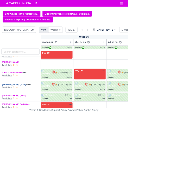
click at [17, 127] on link "[PERSON_NAME] (X029)" at bounding box center [21, 129] width 37 height 4
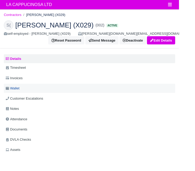
click at [15, 93] on span "Wallet" at bounding box center [13, 96] width 15 height 6
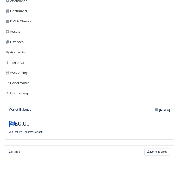
scroll to position [144, 0]
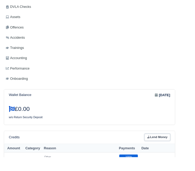
click at [171, 151] on link "Lend Money" at bounding box center [172, 150] width 28 height 8
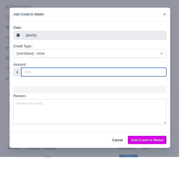
click at [41, 79] on input "Amount:" at bounding box center [102, 78] width 158 height 9
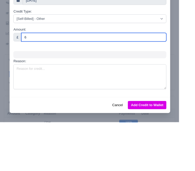
type input "60"
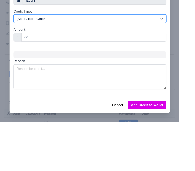
click at [170, 60] on select "[Self-Billed] - Other [Self-Billed] - Negative Invoice [Self-Billed] - Keychain…" at bounding box center [98, 57] width 167 height 9
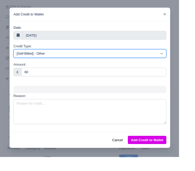
select select "pcn"
click at [23, 53] on select "[Self-Billed] - Other [Self-Billed] - Negative Invoice [Self-Billed] - Keychain…" at bounding box center [98, 57] width 167 height 9
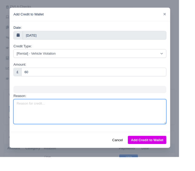
click at [167, 121] on textarea "Reason:" at bounding box center [98, 121] width 167 height 27
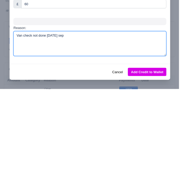
type textarea "Van check not done [DATE] sep"
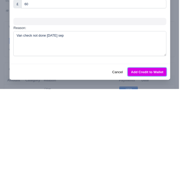
click at [177, 152] on button "Add Credit to Wallet" at bounding box center [161, 152] width 42 height 9
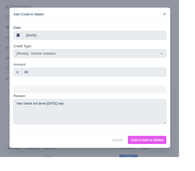
select select "other"
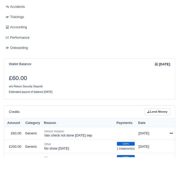
scroll to position [202, 0]
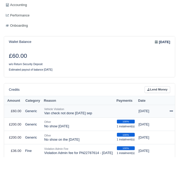
click at [185, 122] on td "Actions Make Payment Schedule Delete" at bounding box center [187, 121] width 8 height 14
click at [185, 121] on td "Actions Make Payment Schedule Delete" at bounding box center [187, 121] width 8 height 14
click at [187, 121] on icon at bounding box center [187, 121] width 4 height 4
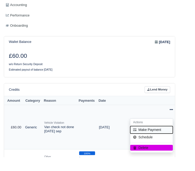
click at [178, 138] on button "Make Payment" at bounding box center [165, 141] width 46 height 8
select select "845"
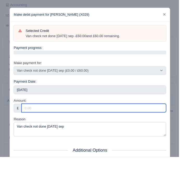
click at [131, 117] on input "Amount:" at bounding box center [102, 117] width 158 height 9
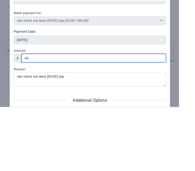
scroll to position [202, 0]
type input "60"
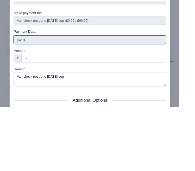
click at [176, 97] on input "2025-09-07" at bounding box center [98, 97] width 166 height 9
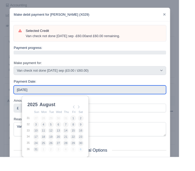
type input "2025-08-07"
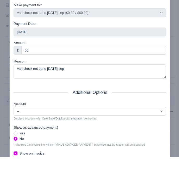
scroll to position [87, 0]
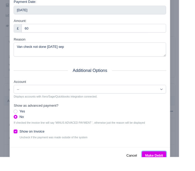
click at [174, 170] on button "Make Debit" at bounding box center [168, 169] width 26 height 9
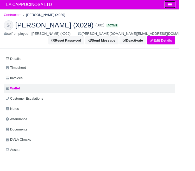
click at [187, 7] on icon "Toggle navigation" at bounding box center [185, 5] width 5 height 5
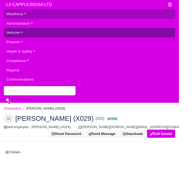
click at [43, 37] on link "Vehicles" at bounding box center [97, 36] width 187 height 10
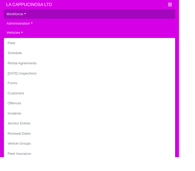
click at [195, 82] on html "LA CAPPUCINOSA LTD Workforce Manpower Expiring Documents Leave Requests Daily A…" at bounding box center [97, 85] width 195 height 171
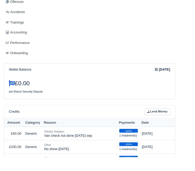
scroll to position [317, 0]
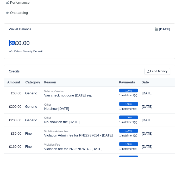
click at [178, 77] on link "Lend Money" at bounding box center [172, 78] width 28 height 8
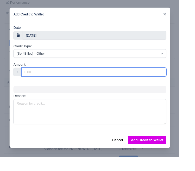
click at [167, 77] on input "Amount:" at bounding box center [102, 78] width 158 height 9
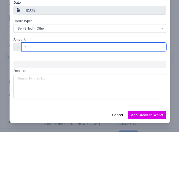
type input "58"
type input "580"
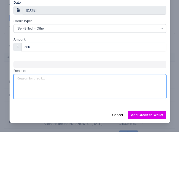
click at [163, 108] on textarea "Reason:" at bounding box center [98, 121] width 167 height 27
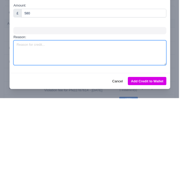
scroll to position [0, 0]
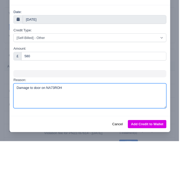
type textarea "Damage to door on NA73ROH"
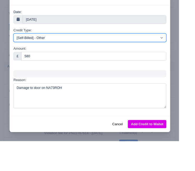
click at [178, 63] on select "[Self-Billed] - Other [Self-Billed] - Negative Invoice [Self-Billed] - Keychain…" at bounding box center [98, 57] width 167 height 9
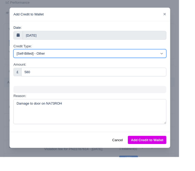
click at [23, 53] on select "[Self-Billed] - Other [Self-Billed] - Negative Invoice [Self-Billed] - Keychain…" at bounding box center [98, 57] width 167 height 9
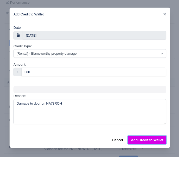
click at [173, 151] on button "Add Credit to Wallet" at bounding box center [161, 152] width 42 height 9
select select "other"
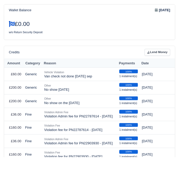
scroll to position [346, 0]
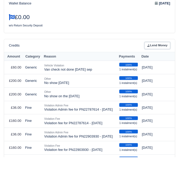
click at [173, 49] on link "Lend Money" at bounding box center [172, 50] width 28 height 8
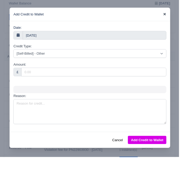
click at [181, 15] on icon at bounding box center [179, 15] width 3 height 3
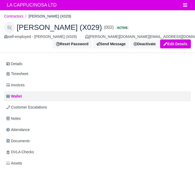
scroll to position [244, 0]
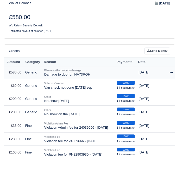
click at [186, 76] on div at bounding box center [187, 79] width 4 height 6
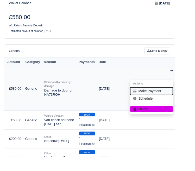
click at [176, 97] on button "Make Payment" at bounding box center [165, 99] width 46 height 8
select select "847"
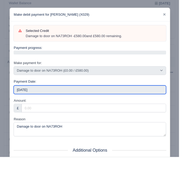
click at [151, 98] on input "[DATE]" at bounding box center [98, 97] width 166 height 9
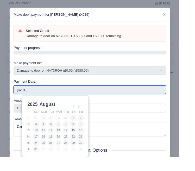
type input "[DATE]"
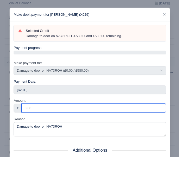
click at [72, 116] on input "Amount:" at bounding box center [102, 117] width 158 height 9
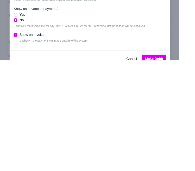
type input "145"
click at [178, 170] on button "Make Debit" at bounding box center [168, 169] width 26 height 9
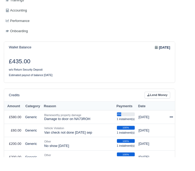
scroll to position [197, 0]
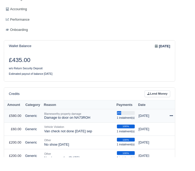
click at [186, 126] on icon at bounding box center [187, 125] width 4 height 1
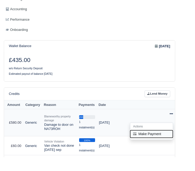
click at [178, 144] on button "Make Payment" at bounding box center [165, 146] width 46 height 8
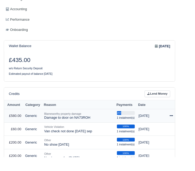
select select "847"
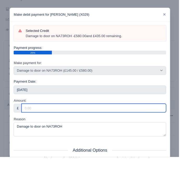
click at [100, 119] on input "Amount:" at bounding box center [102, 117] width 158 height 9
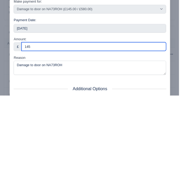
type input "145"
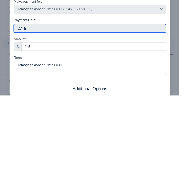
click at [110, 101] on input "[DATE]" at bounding box center [98, 97] width 166 height 9
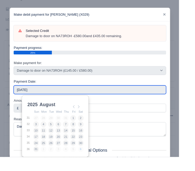
type input "[DATE]"
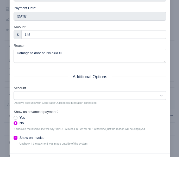
scroll to position [87, 0]
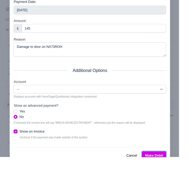
click at [176, 170] on button "Make Debit" at bounding box center [168, 169] width 26 height 9
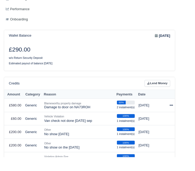
scroll to position [209, 0]
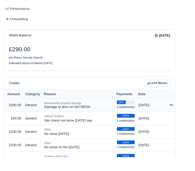
click at [185, 119] on td "Actions Make Payment" at bounding box center [187, 114] width 8 height 15
click at [186, 115] on icon at bounding box center [187, 113] width 4 height 1
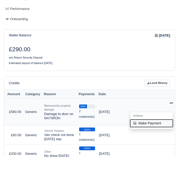
click at [171, 136] on button "Make Payment" at bounding box center [165, 134] width 46 height 8
select select "847"
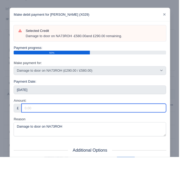
click at [152, 117] on input "Amount:" at bounding box center [102, 117] width 158 height 9
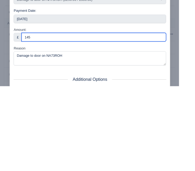
scroll to position [1, 0]
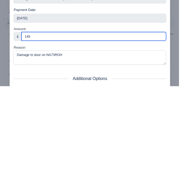
type input "145"
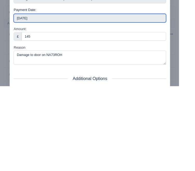
click at [136, 100] on input "[DATE]" at bounding box center [98, 96] width 166 height 9
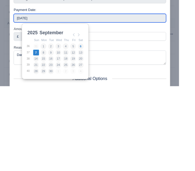
scroll to position [209, 0]
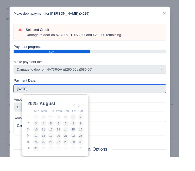
type input "[DATE]"
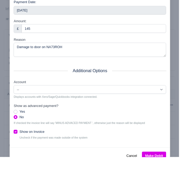
scroll to position [87, 0]
click at [173, 170] on button "Make Debit" at bounding box center [168, 169] width 26 height 9
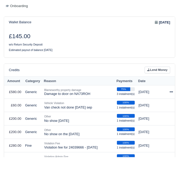
scroll to position [224, 0]
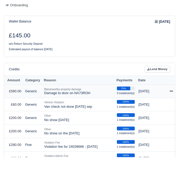
click at [184, 102] on td "Actions Make Payment" at bounding box center [187, 99] width 8 height 15
click at [184, 104] on td "Actions Make Payment" at bounding box center [187, 99] width 8 height 15
click at [188, 99] on icon at bounding box center [187, 98] width 4 height 1
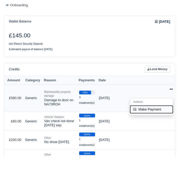
click at [166, 118] on button "Make Payment" at bounding box center [165, 119] width 46 height 8
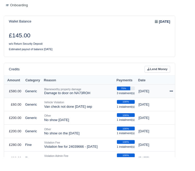
select select "847"
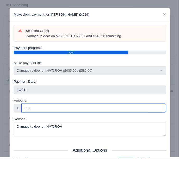
click at [141, 117] on input "Amount:" at bounding box center [102, 117] width 158 height 9
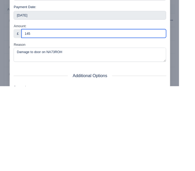
scroll to position [0, 0]
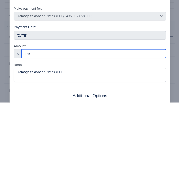
type input "145"
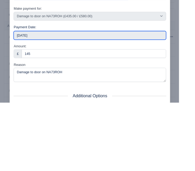
click at [91, 100] on input "2025-09-07" at bounding box center [98, 97] width 166 height 9
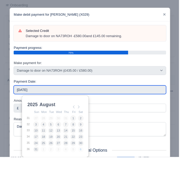
type input "2025-08-25"
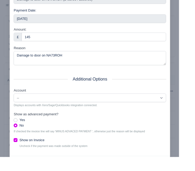
scroll to position [87, 0]
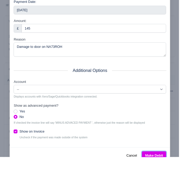
click at [177, 169] on button "Make Debit" at bounding box center [168, 169] width 26 height 9
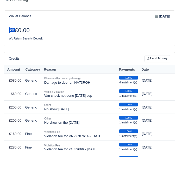
scroll to position [243, 0]
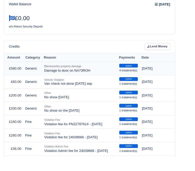
click at [139, 80] on td "100% 4 instalment(s)" at bounding box center [140, 74] width 25 height 15
click at [148, 74] on td "100% 4 instalment(s)" at bounding box center [140, 74] width 25 height 15
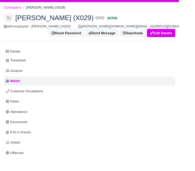
scroll to position [0, 0]
